Goal: Check status: Check status

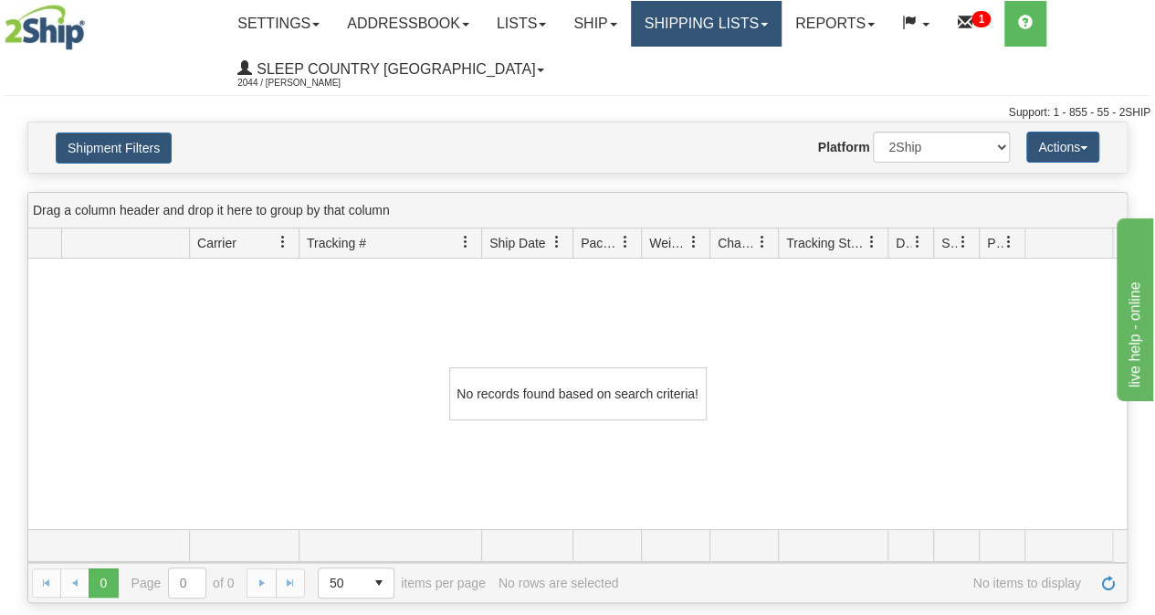
click at [701, 26] on link "Shipping lists" at bounding box center [706, 24] width 151 height 46
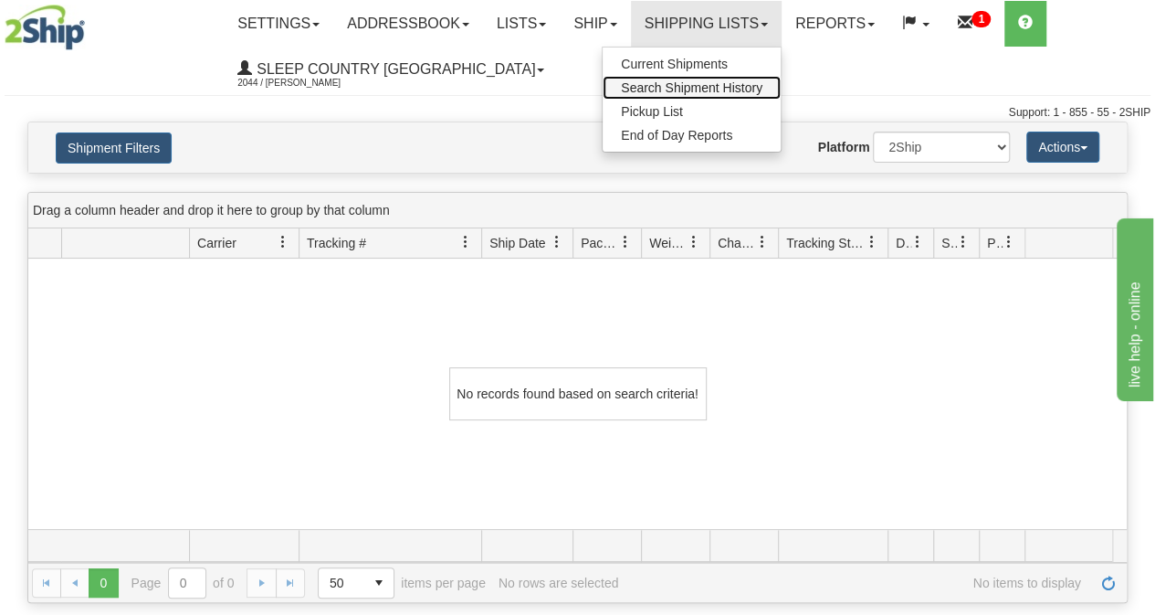
click at [696, 89] on span "Search Shipment History" at bounding box center [692, 87] width 142 height 15
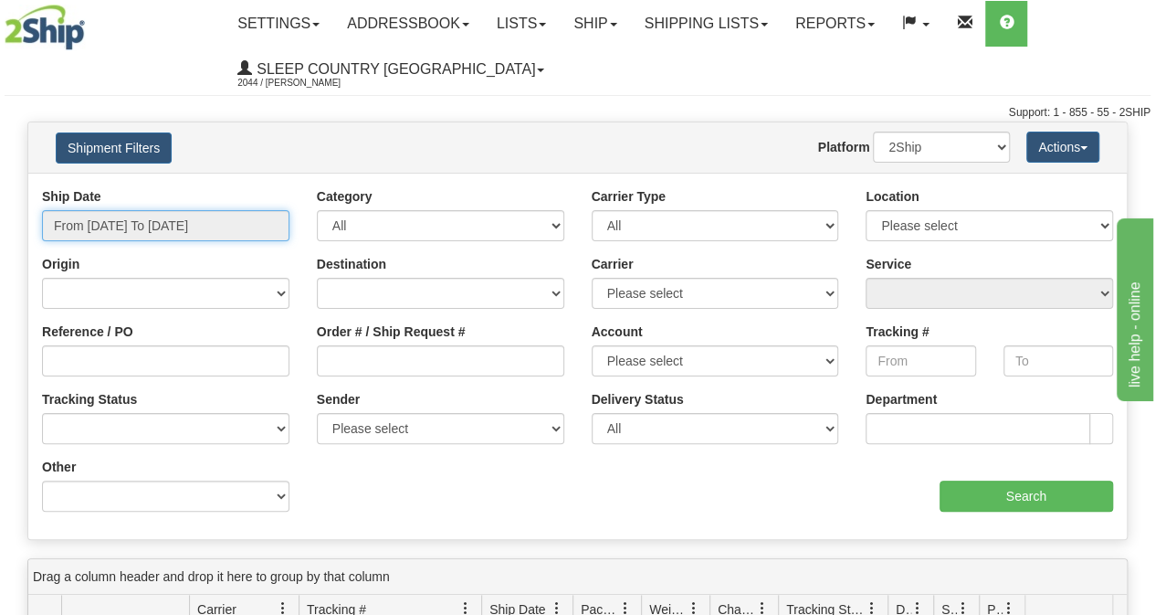
click at [140, 231] on input "From [DATE] To [DATE]" at bounding box center [165, 225] width 247 height 31
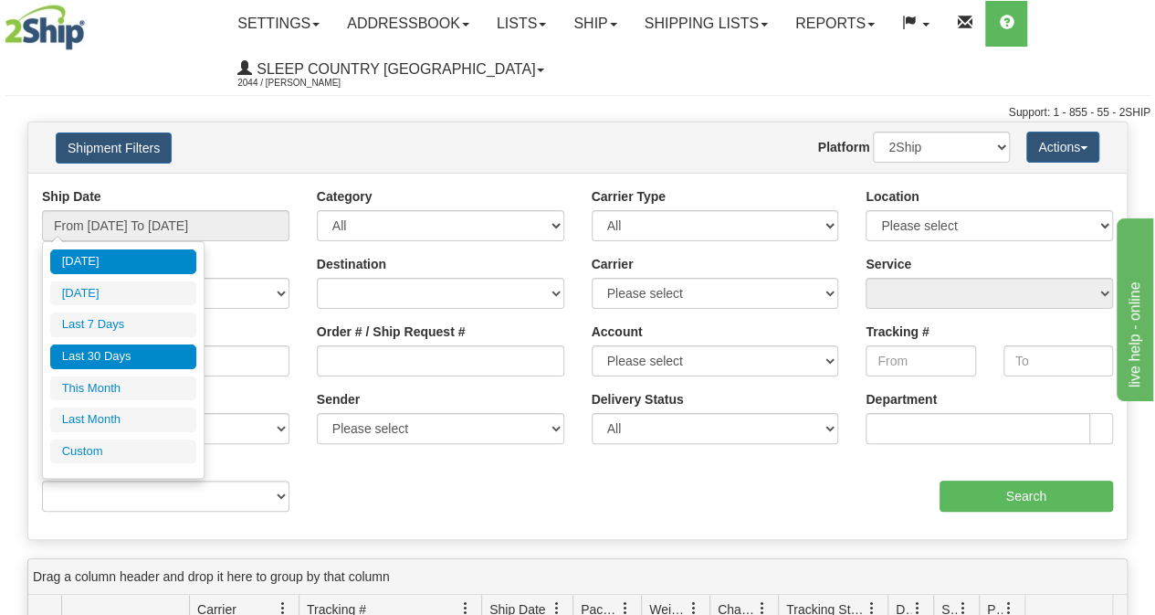
click at [114, 352] on li "Last 30 Days" at bounding box center [123, 356] width 146 height 25
type input "From [DATE] To [DATE]"
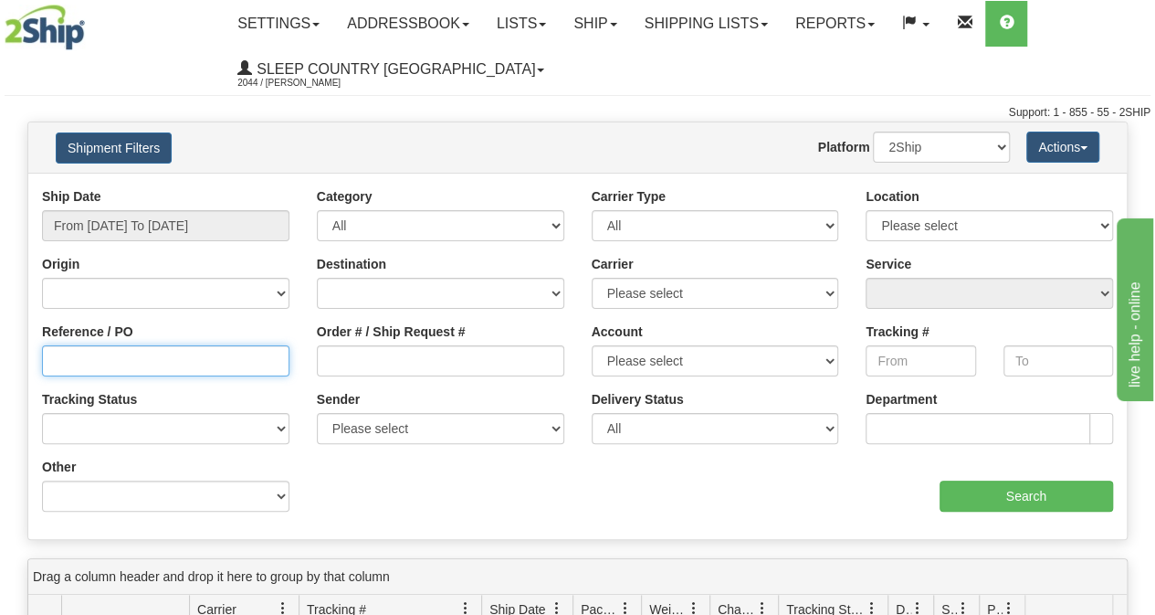
click at [88, 360] on input "Reference / PO" at bounding box center [165, 360] width 247 height 31
paste input "73I113766"
type input "73I113766"
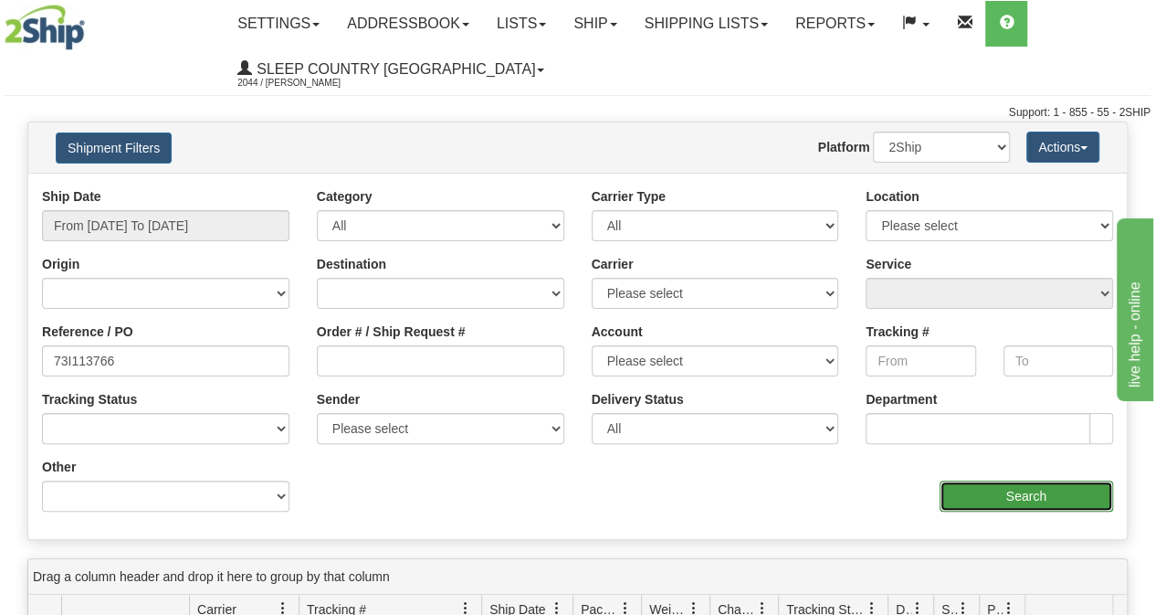
click at [1020, 501] on input "Search" at bounding box center [1027, 495] width 174 height 31
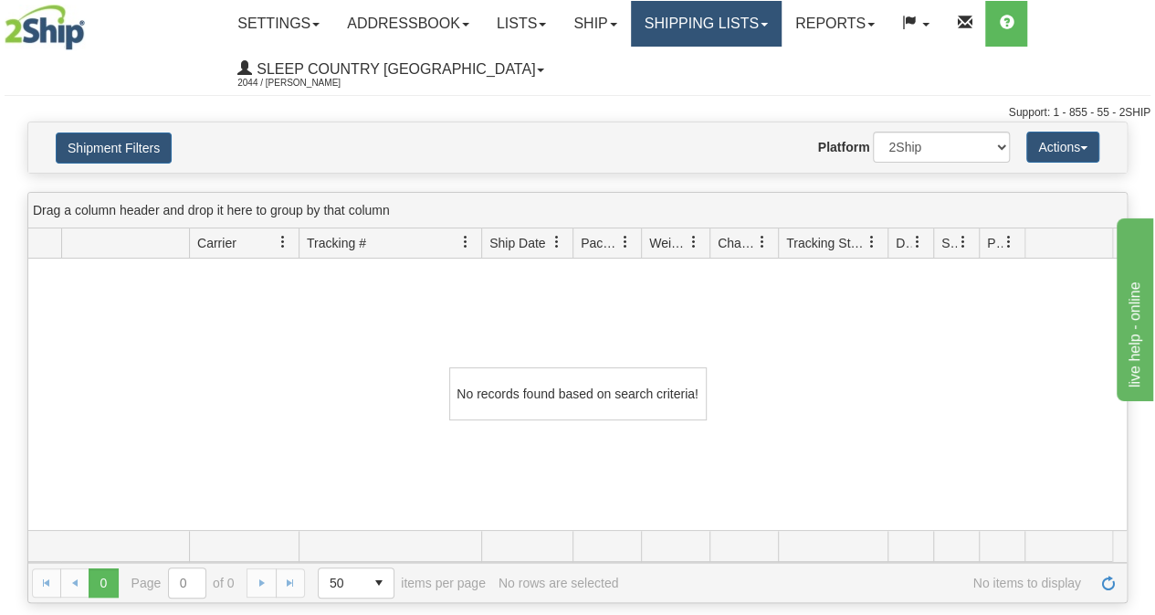
click at [732, 34] on link "Shipping lists" at bounding box center [706, 24] width 151 height 46
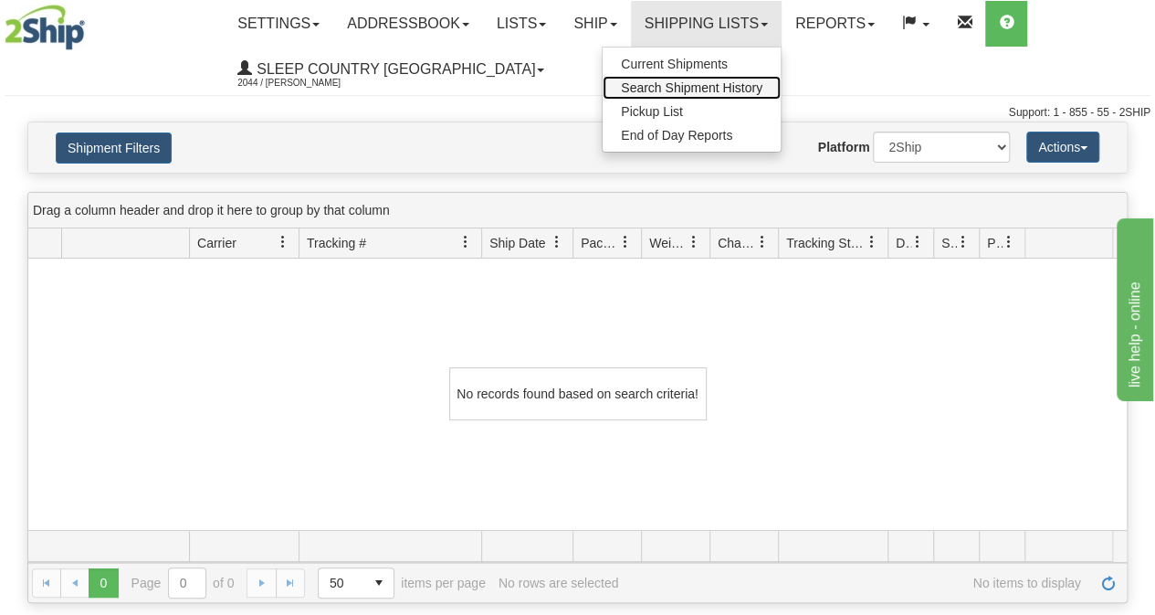
click at [721, 78] on link "Search Shipment History" at bounding box center [692, 88] width 178 height 24
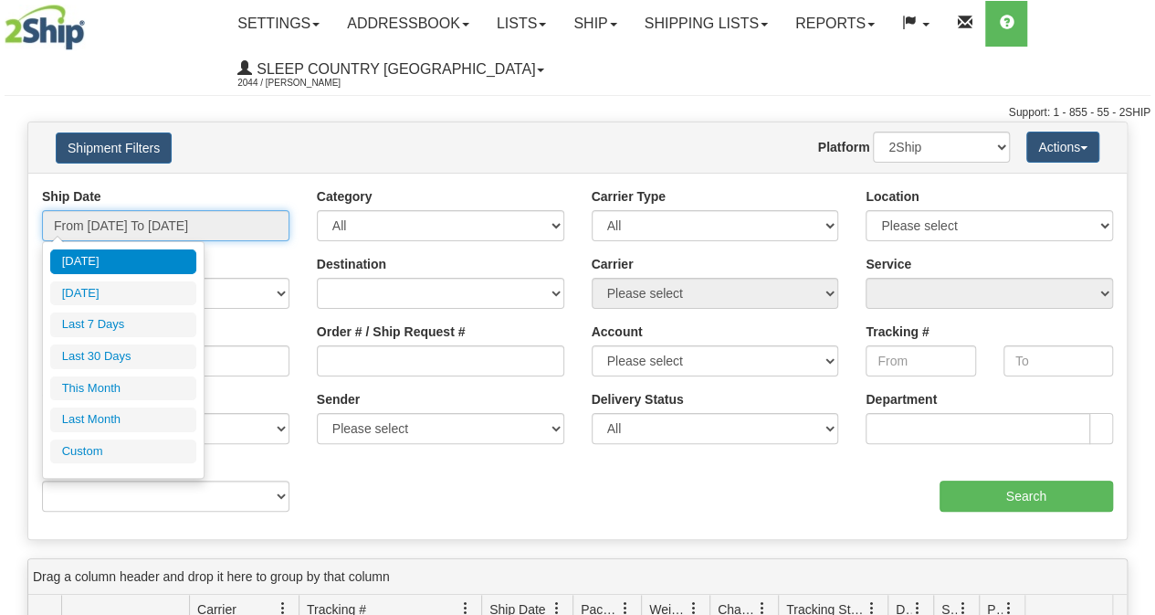
click at [137, 225] on input "From [DATE] To [DATE]" at bounding box center [165, 225] width 247 height 31
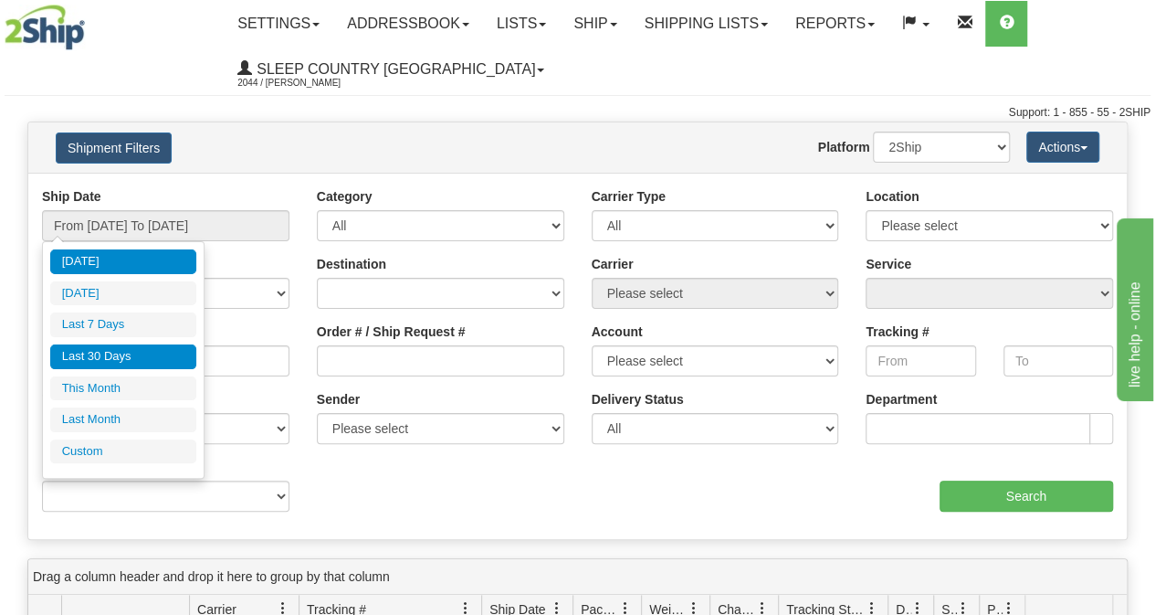
click at [96, 355] on li "Last 30 Days" at bounding box center [123, 356] width 146 height 25
type input "From [DATE] To [DATE]"
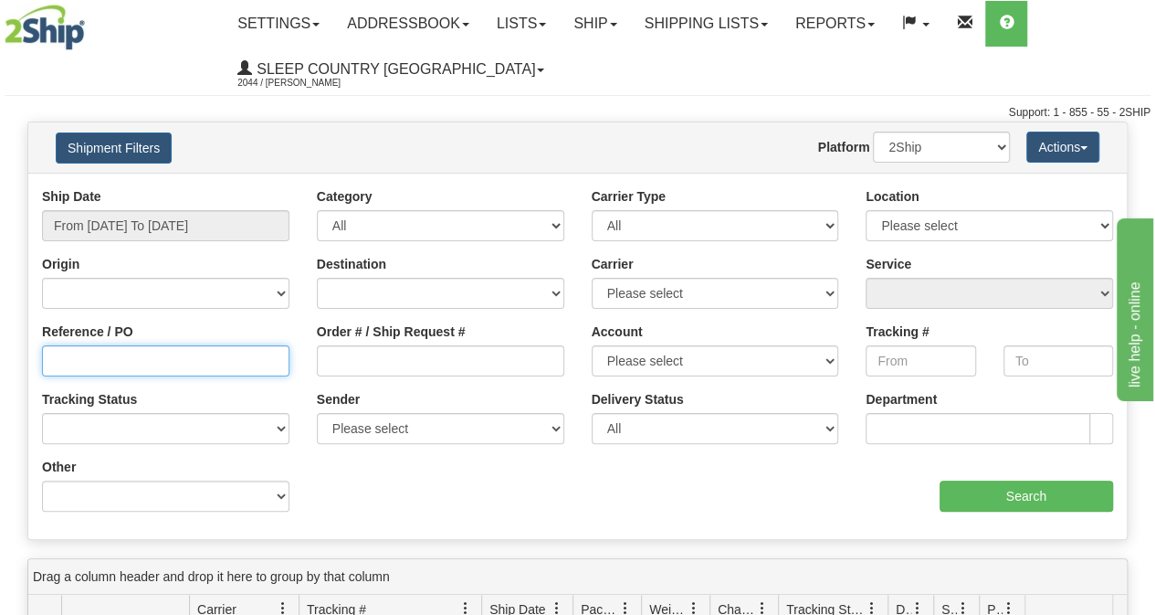
click at [66, 373] on input "Reference / PO" at bounding box center [165, 360] width 247 height 31
paste input "9000I100976"
type input "9000I100976"
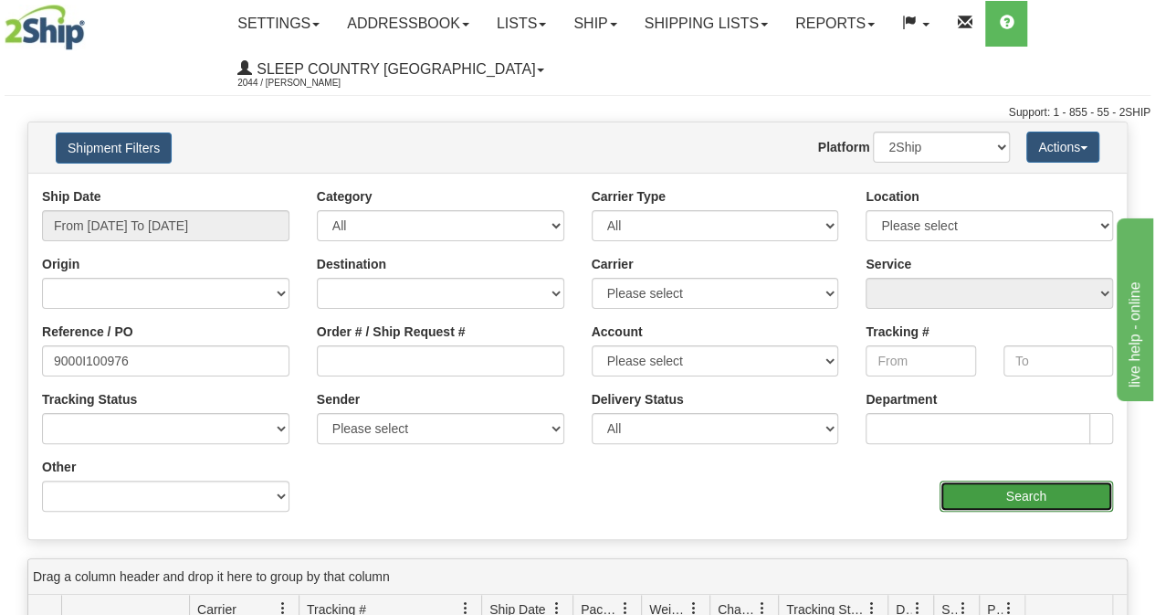
click at [1051, 500] on input "Search" at bounding box center [1027, 495] width 174 height 31
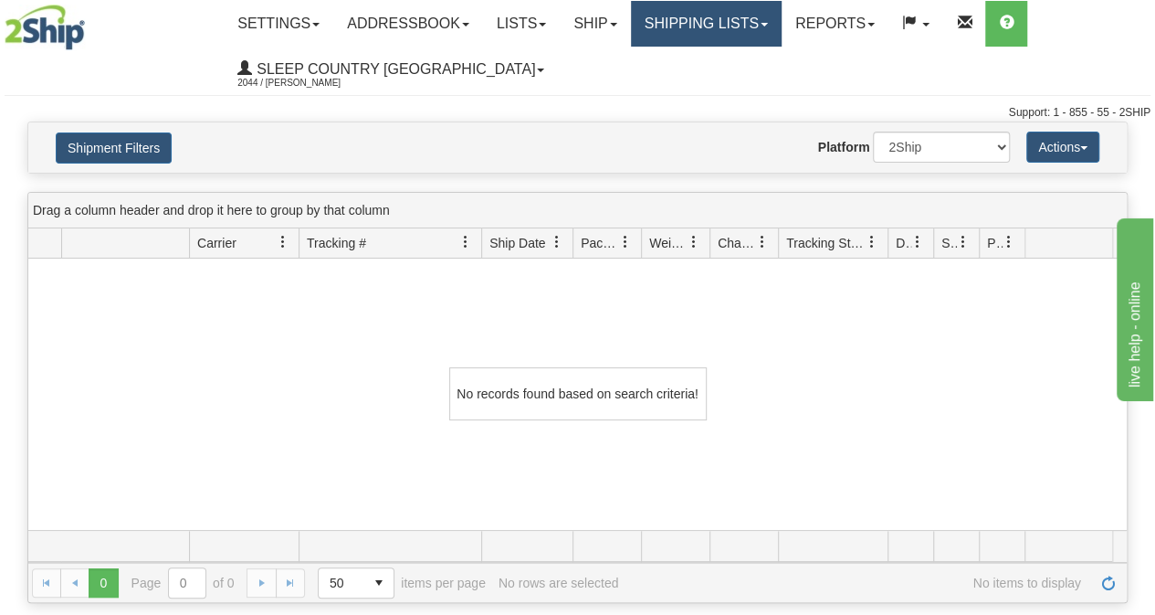
click at [710, 14] on link "Shipping lists" at bounding box center [706, 24] width 151 height 46
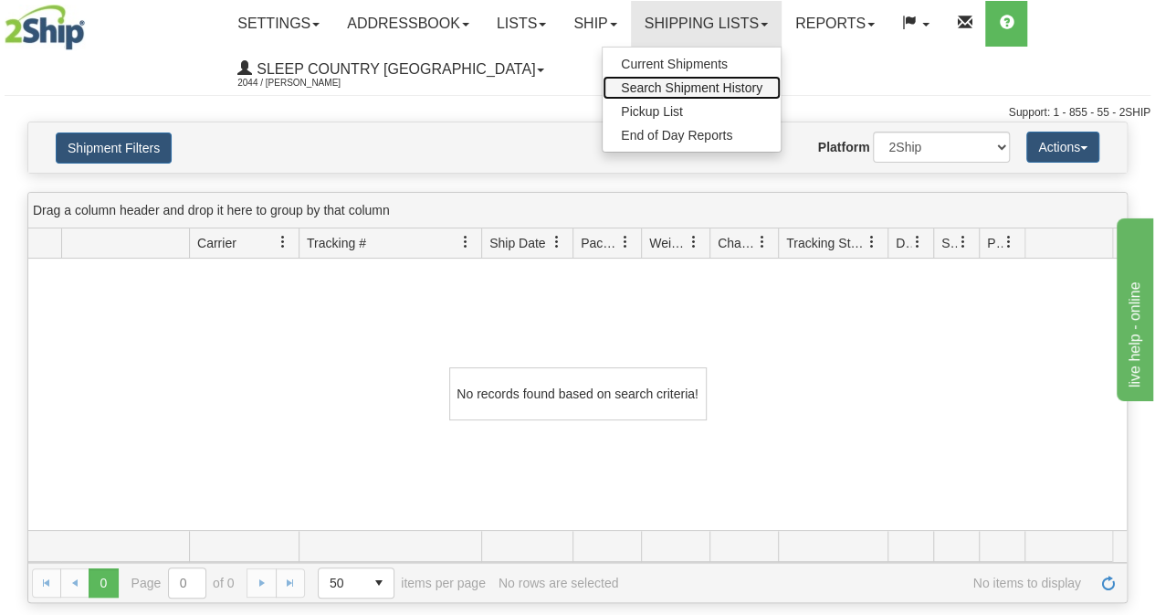
click at [670, 89] on span "Search Shipment History" at bounding box center [692, 87] width 142 height 15
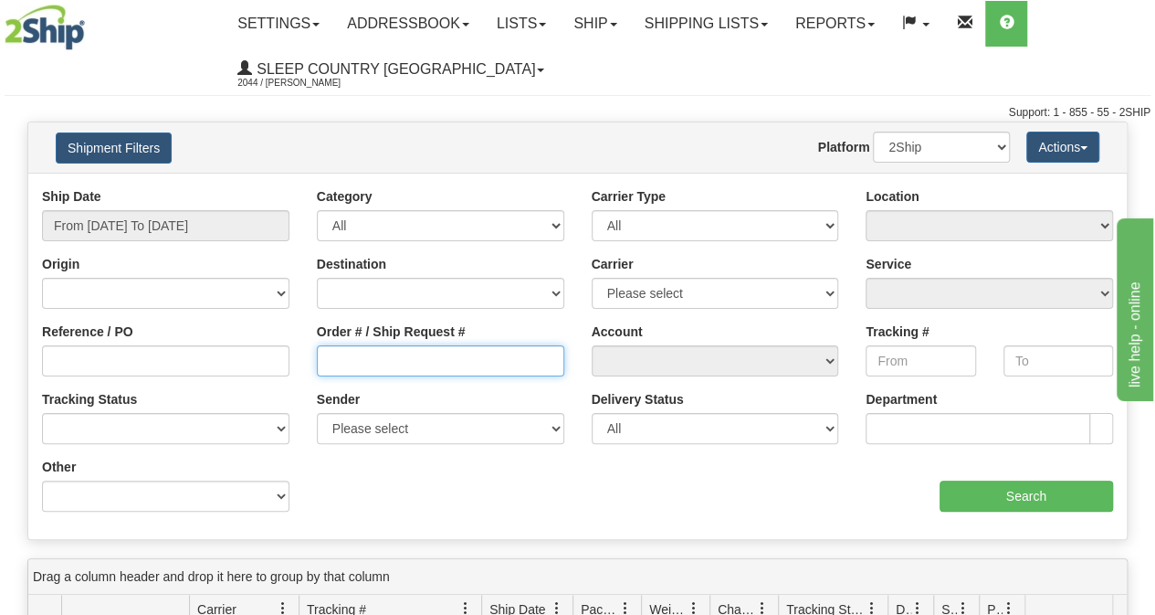
click at [339, 366] on input "Order # / Ship Request #" at bounding box center [440, 360] width 247 height 31
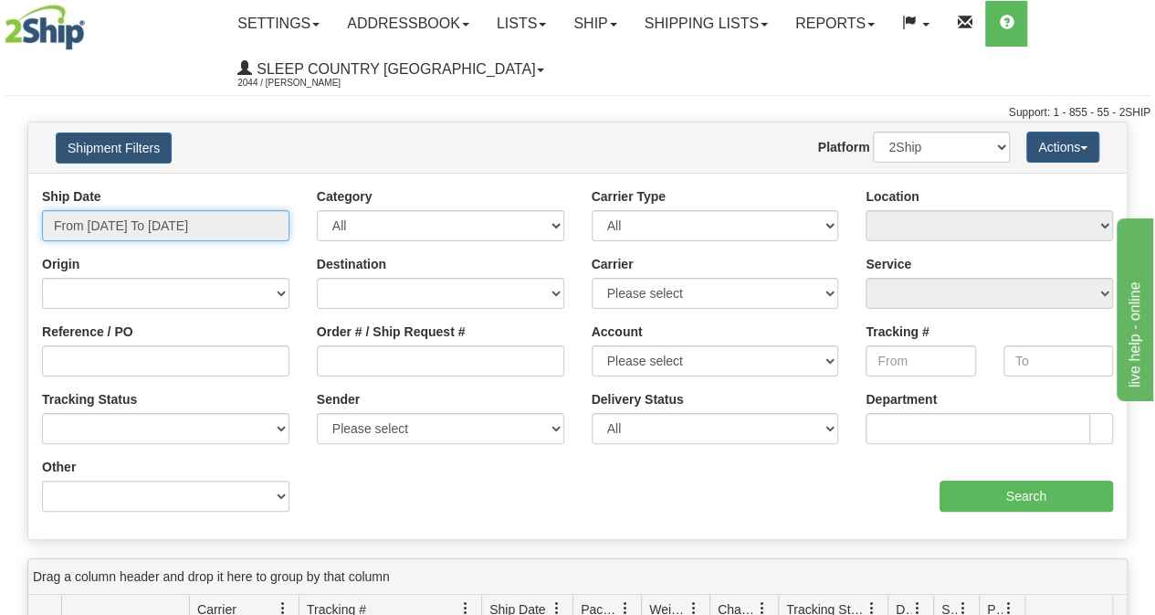
click at [121, 231] on input "From [DATE] To [DATE]" at bounding box center [165, 225] width 247 height 31
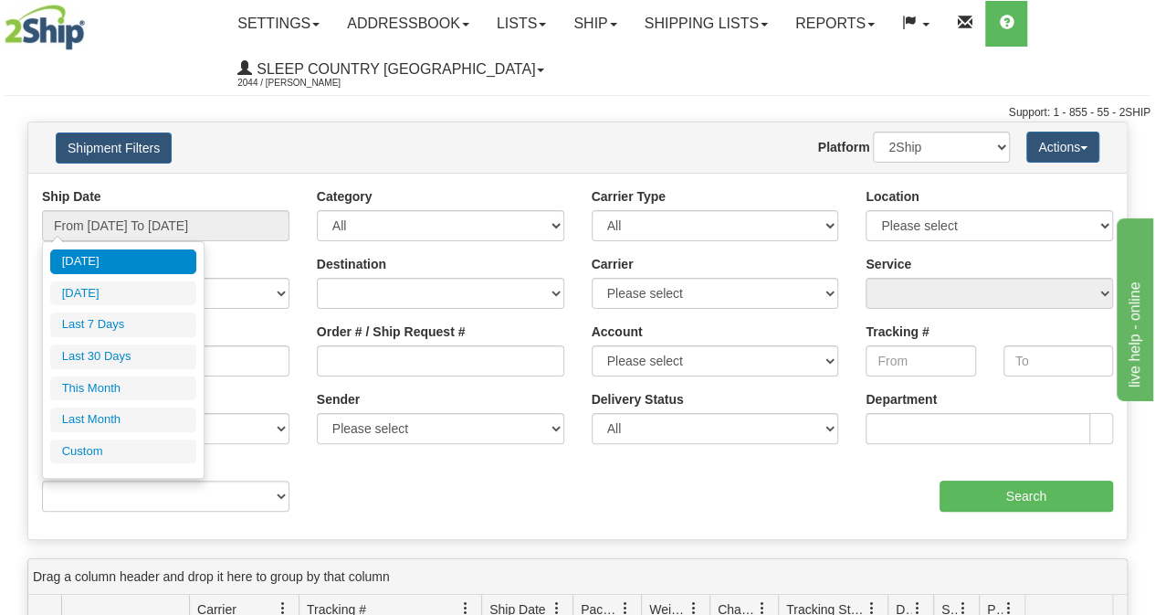
drag, startPoint x: 97, startPoint y: 350, endPoint x: 201, endPoint y: 378, distance: 107.9
click at [97, 350] on li "Last 30 Days" at bounding box center [123, 356] width 146 height 25
type input "From [DATE] To [DATE]"
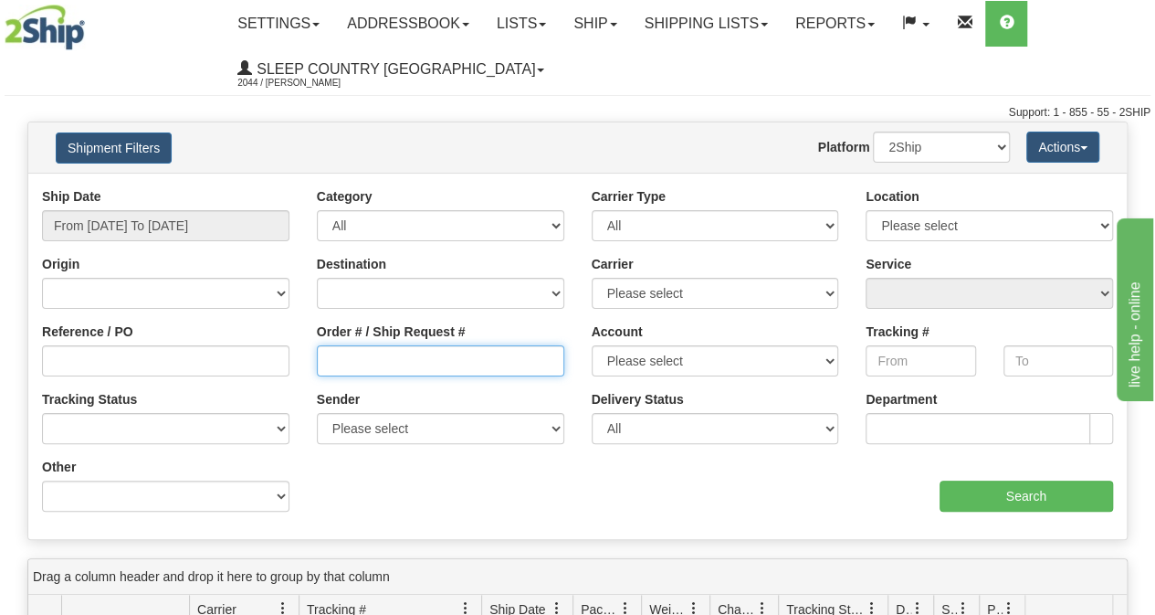
click at [350, 361] on input "Order # / Ship Request #" at bounding box center [440, 360] width 247 height 31
paste input "9000I100976"
type input "9000I100976"
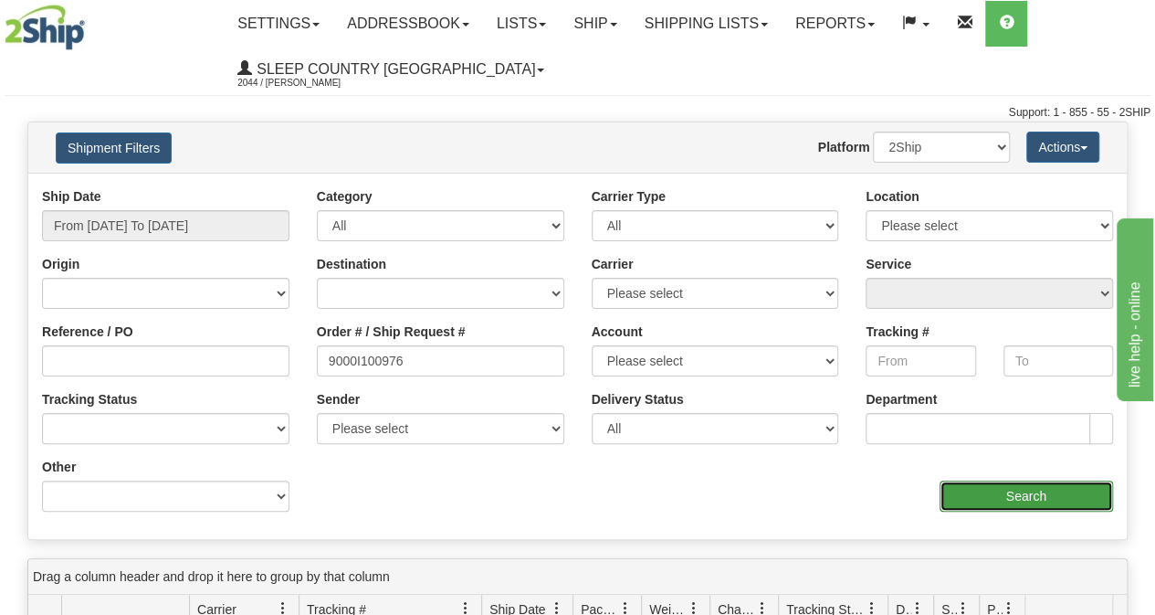
click at [1008, 498] on input "Search" at bounding box center [1027, 495] width 174 height 31
